Goal: Information Seeking & Learning: Learn about a topic

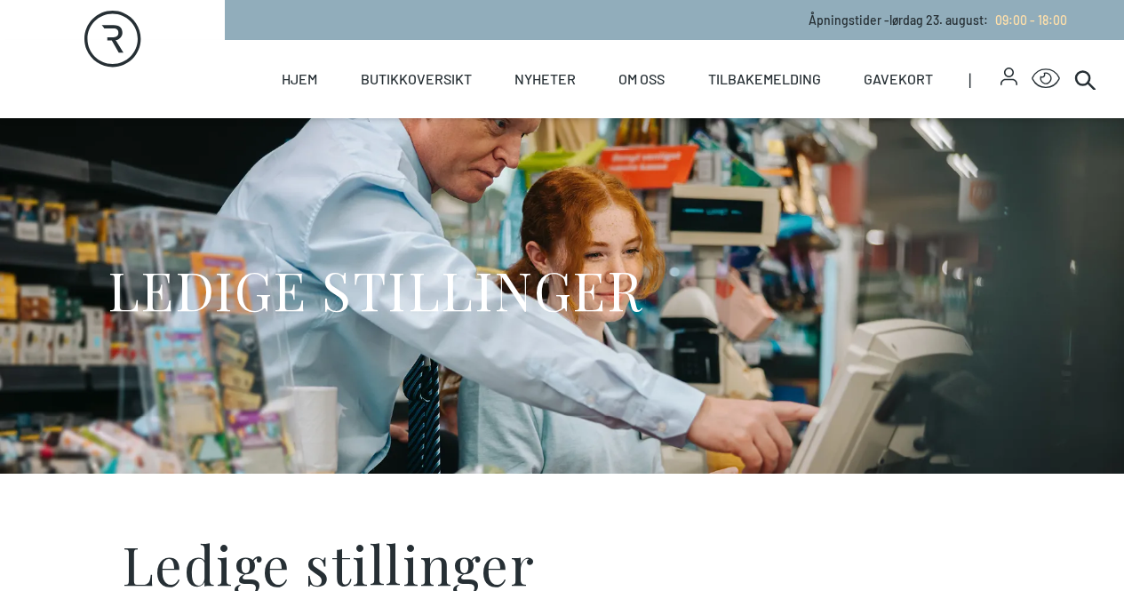
scroll to position [532, 0]
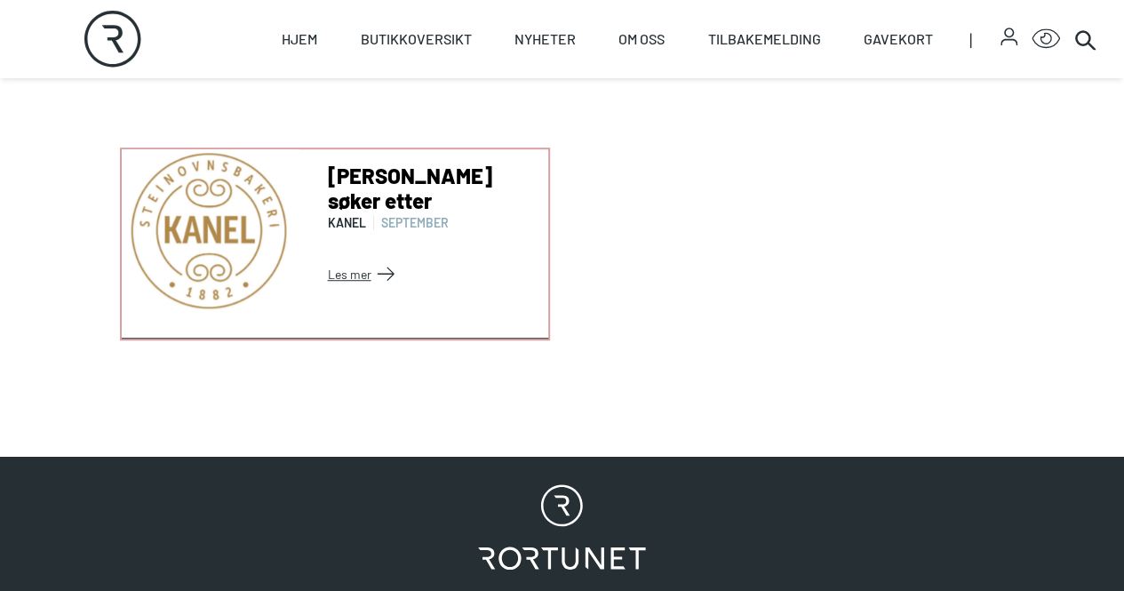
click at [412, 280] on link "Les mer" at bounding box center [434, 273] width 213 height 28
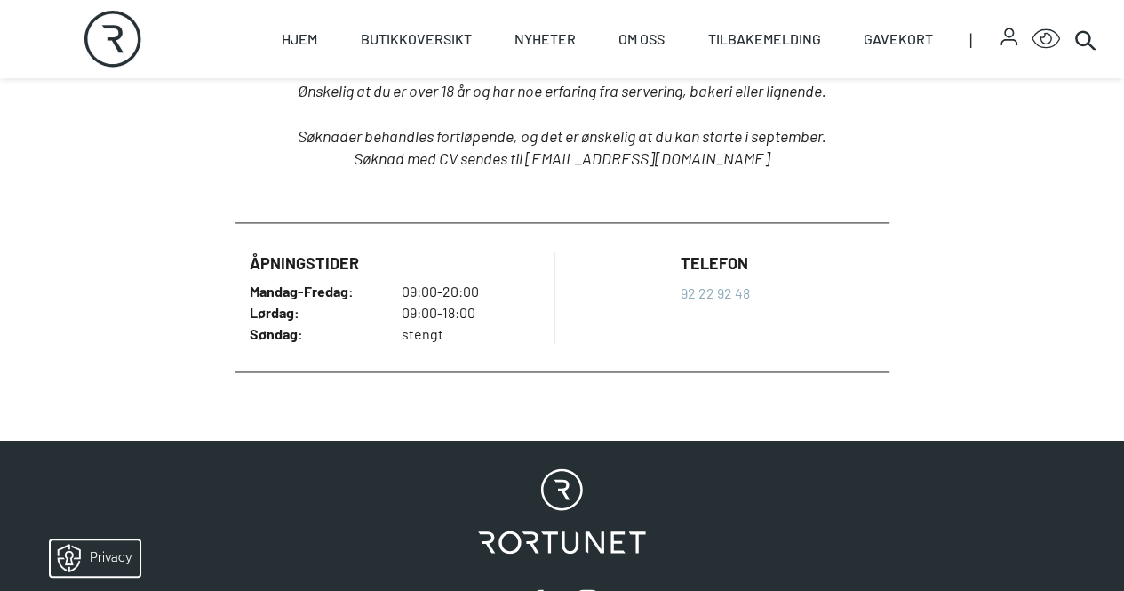
scroll to position [1203, 0]
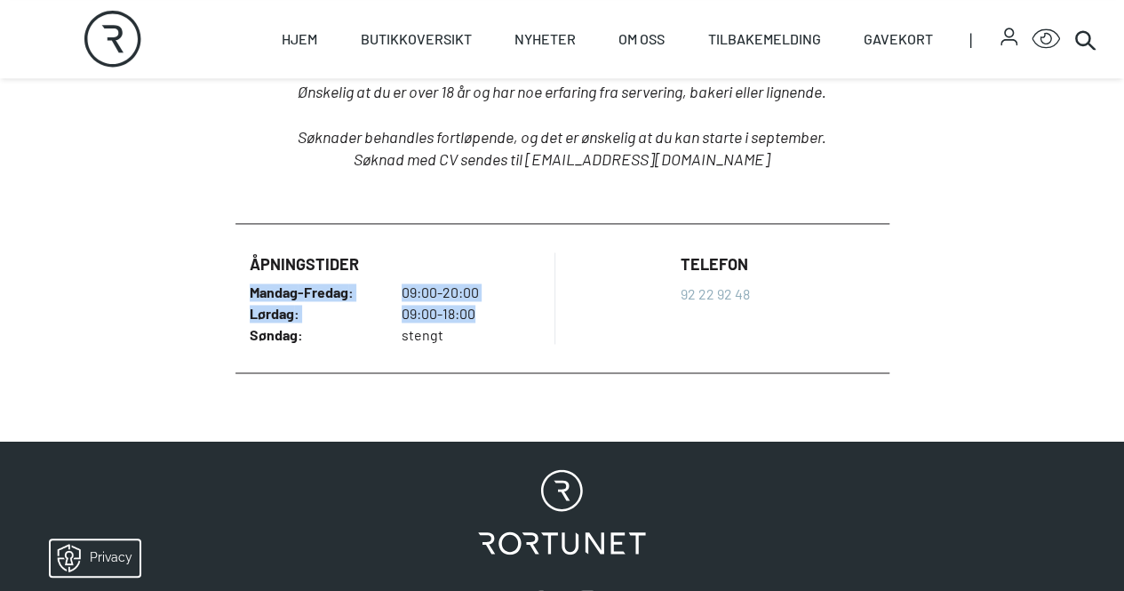
drag, startPoint x: 140, startPoint y: 285, endPoint x: 433, endPoint y: 313, distance: 293.5
click at [433, 313] on ul "Åpningstider Mandag - Fredag : 09:00-20:00 Lørdag : 09:00-18:00 Søndag : stengt…" at bounding box center [562, 298] width 654 height 149
copy dl "Mandag - Fredag : 09:00-20:00 Lørdag : 09:00-18:00"
drag, startPoint x: 282, startPoint y: 317, endPoint x: 352, endPoint y: 202, distance: 134.7
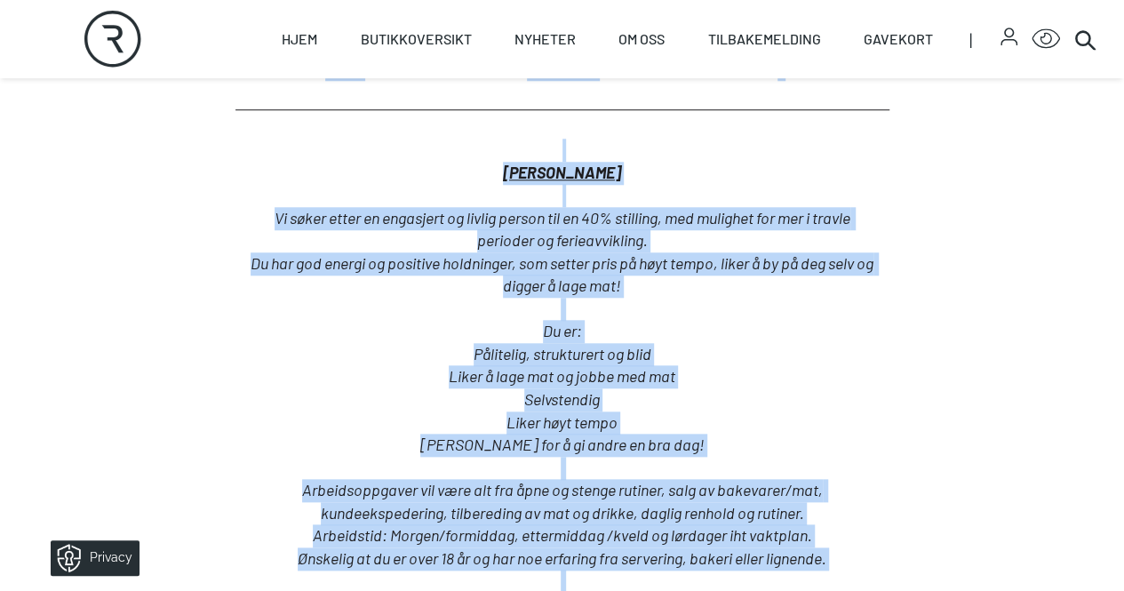
scroll to position [470, 0]
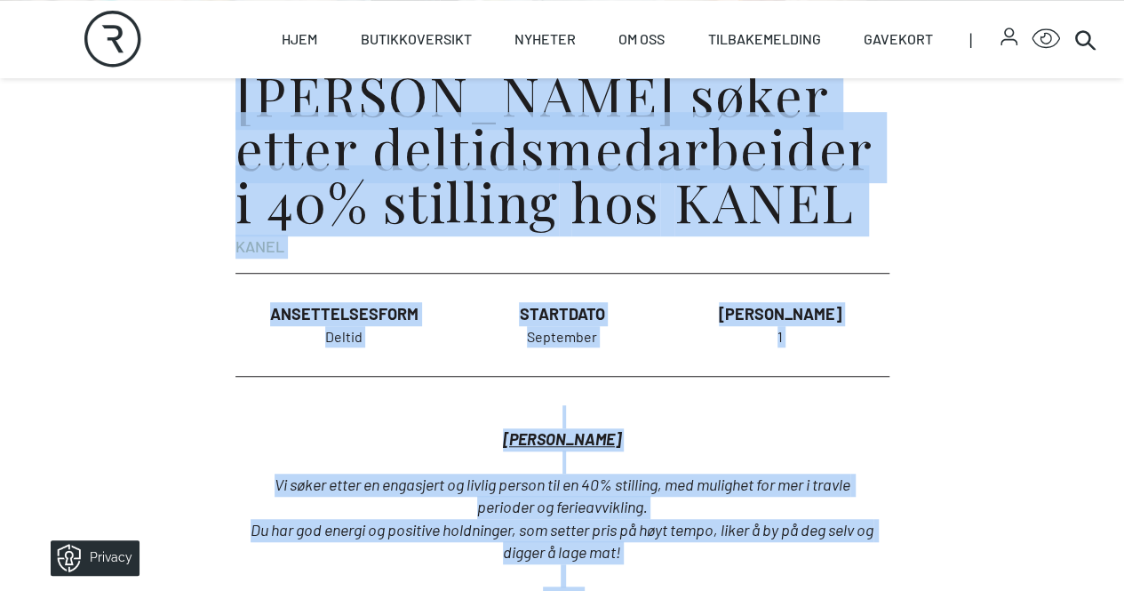
drag, startPoint x: 738, startPoint y: 455, endPoint x: 126, endPoint y: 147, distance: 684.8
click at [221, 147] on div "[PERSON_NAME] søker etter deltidsmedarbeider i 40% stilling hos [PERSON_NAME] A…" at bounding box center [562, 579] width 682 height 1053
copy article "[PERSON_NAME] søker etter deltidsmedarbeider i 40% stilling hos [PERSON_NAME] A…"
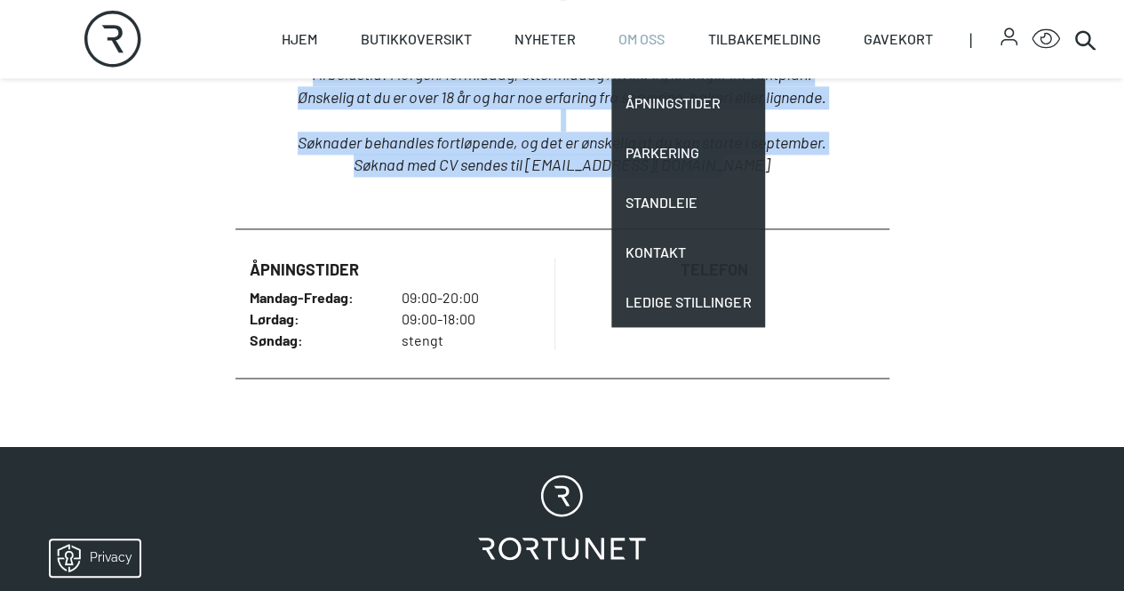
scroll to position [1190, 0]
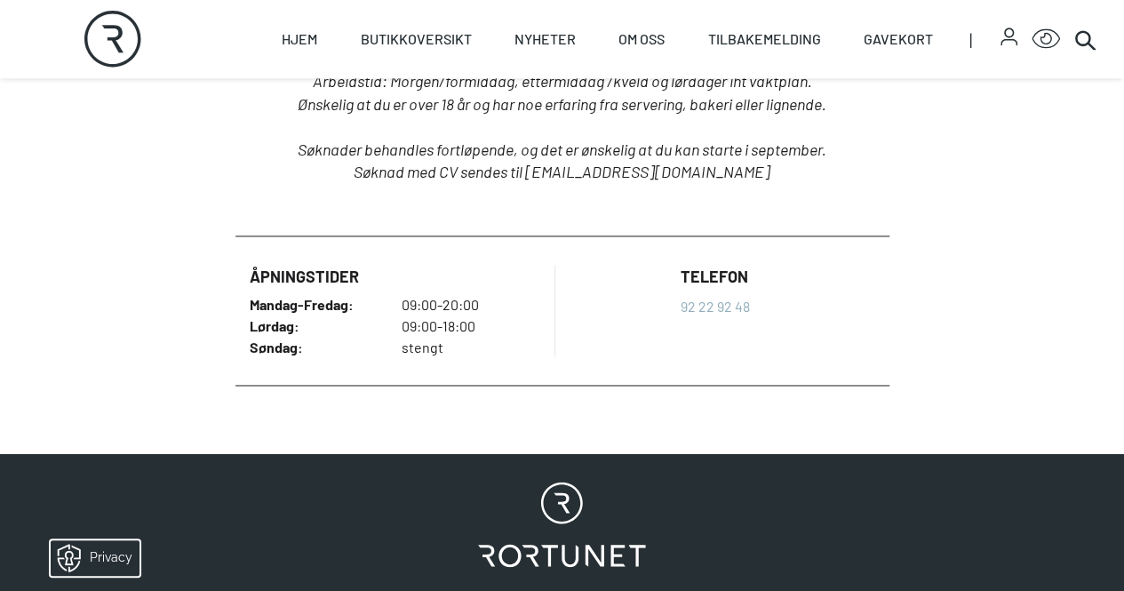
drag, startPoint x: 510, startPoint y: 276, endPoint x: 401, endPoint y: 176, distance: 147.7
click at [401, 176] on em "Søknad med CV sendes til [EMAIL_ADDRESS][DOMAIN_NAME]" at bounding box center [562, 172] width 417 height 20
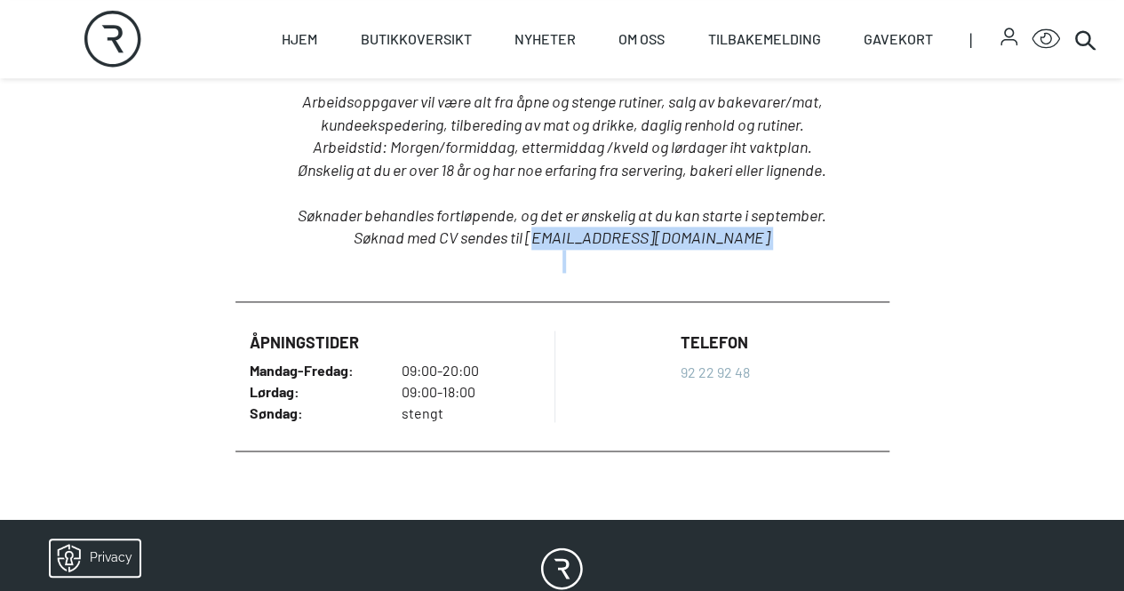
drag, startPoint x: 568, startPoint y: 241, endPoint x: 711, endPoint y: 256, distance: 143.8
click at [711, 256] on div "[PERSON_NAME] Vi søker etter en engasjert og livlig person til en 40% stilling,…" at bounding box center [562, 11] width 625 height 522
click at [711, 256] on p at bounding box center [562, 261] width 625 height 23
drag, startPoint x: 741, startPoint y: 236, endPoint x: 565, endPoint y: 234, distance: 175.9
click at [565, 234] on p "Søknad med CV sendes til [EMAIL_ADDRESS][DOMAIN_NAME]" at bounding box center [562, 238] width 625 height 23
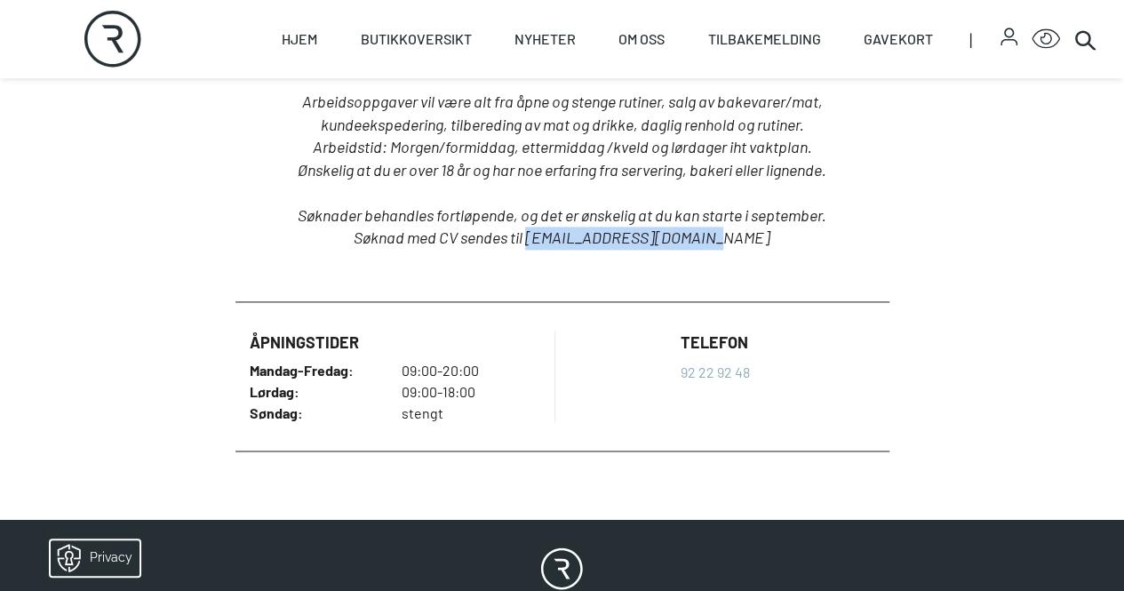
copy em "[EMAIL_ADDRESS][DOMAIN_NAME]"
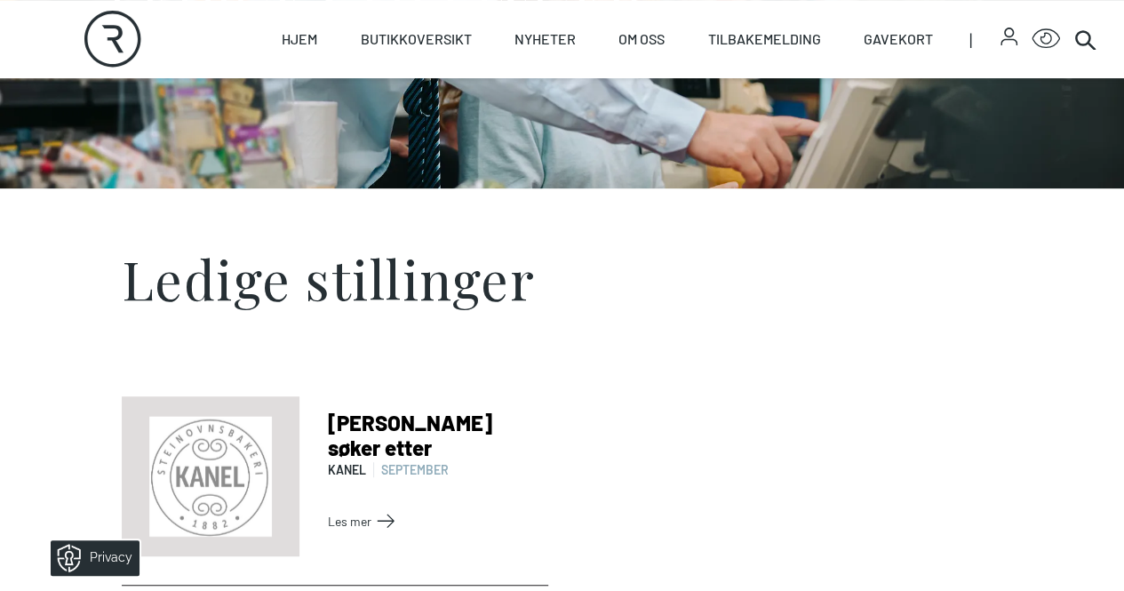
scroll to position [292, 0]
